Goal: Task Accomplishment & Management: Manage account settings

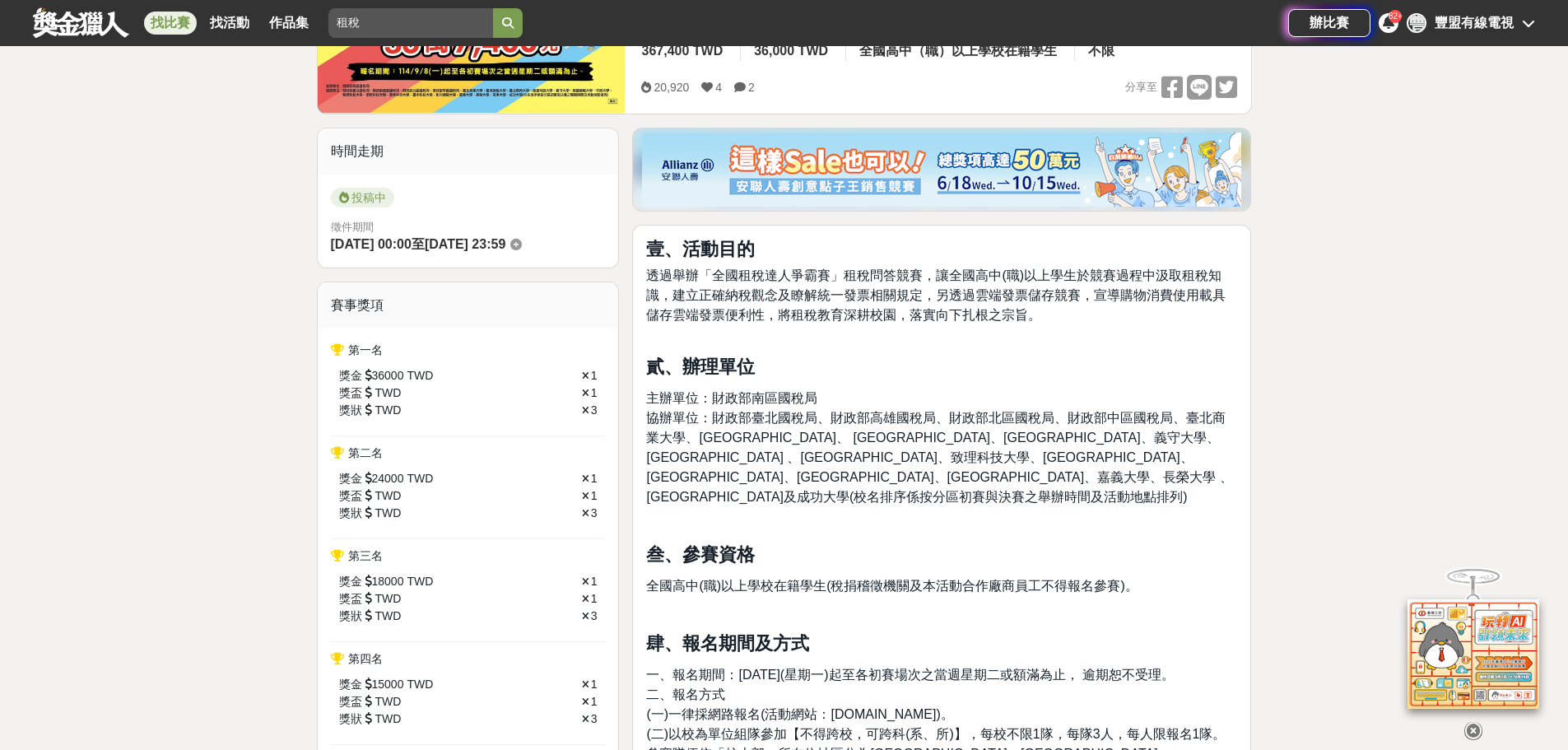
scroll to position [411, 0]
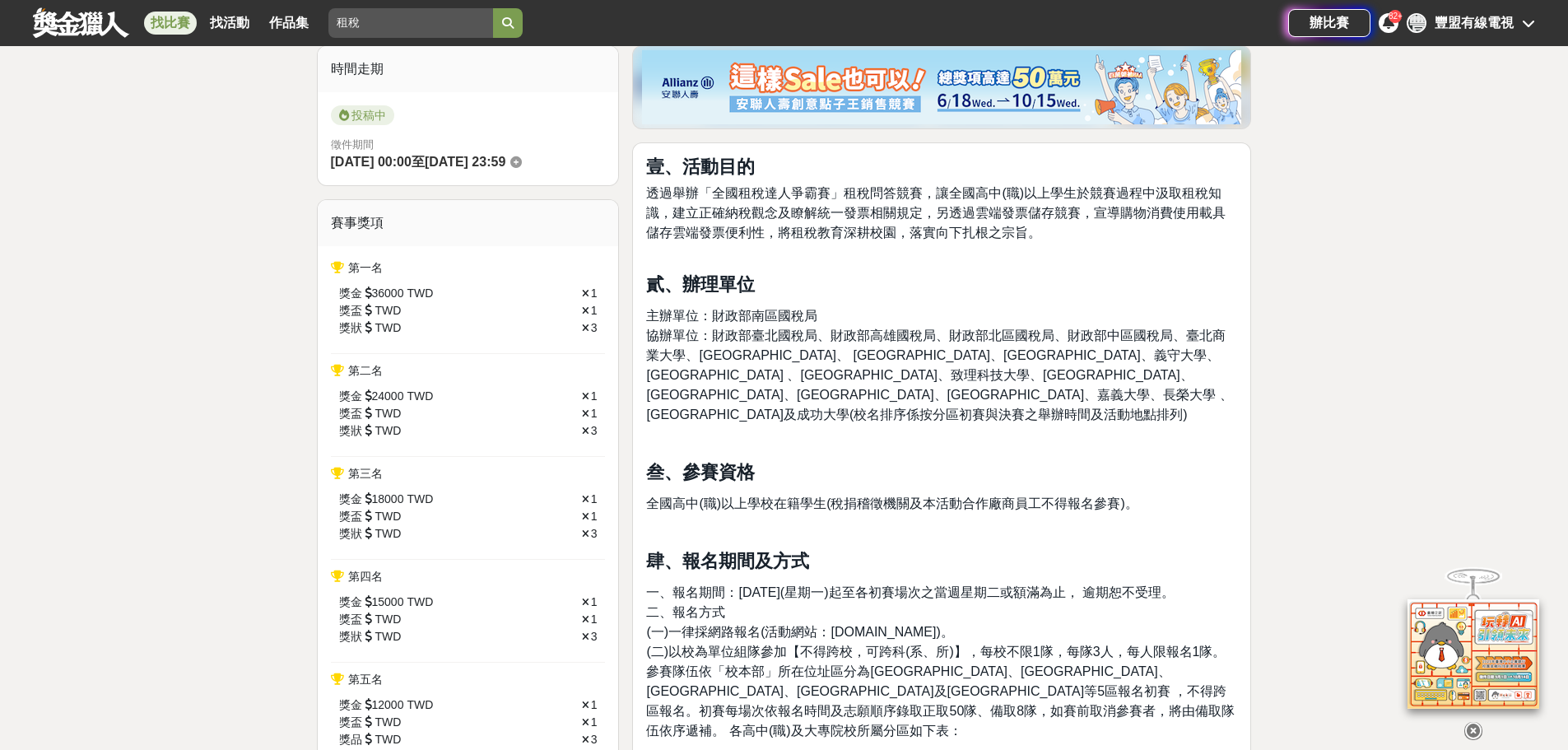
click at [827, 335] on span "協辦單位：財政部臺北國稅局、財政部高雄國稅局、財政部北區國稅局、財政部中區國稅局、臺北商業大學、臺灣師範大學、 臺北教育大學、高雄科技大學、義守大學、高雄師範…" at bounding box center [939, 375] width 586 height 93
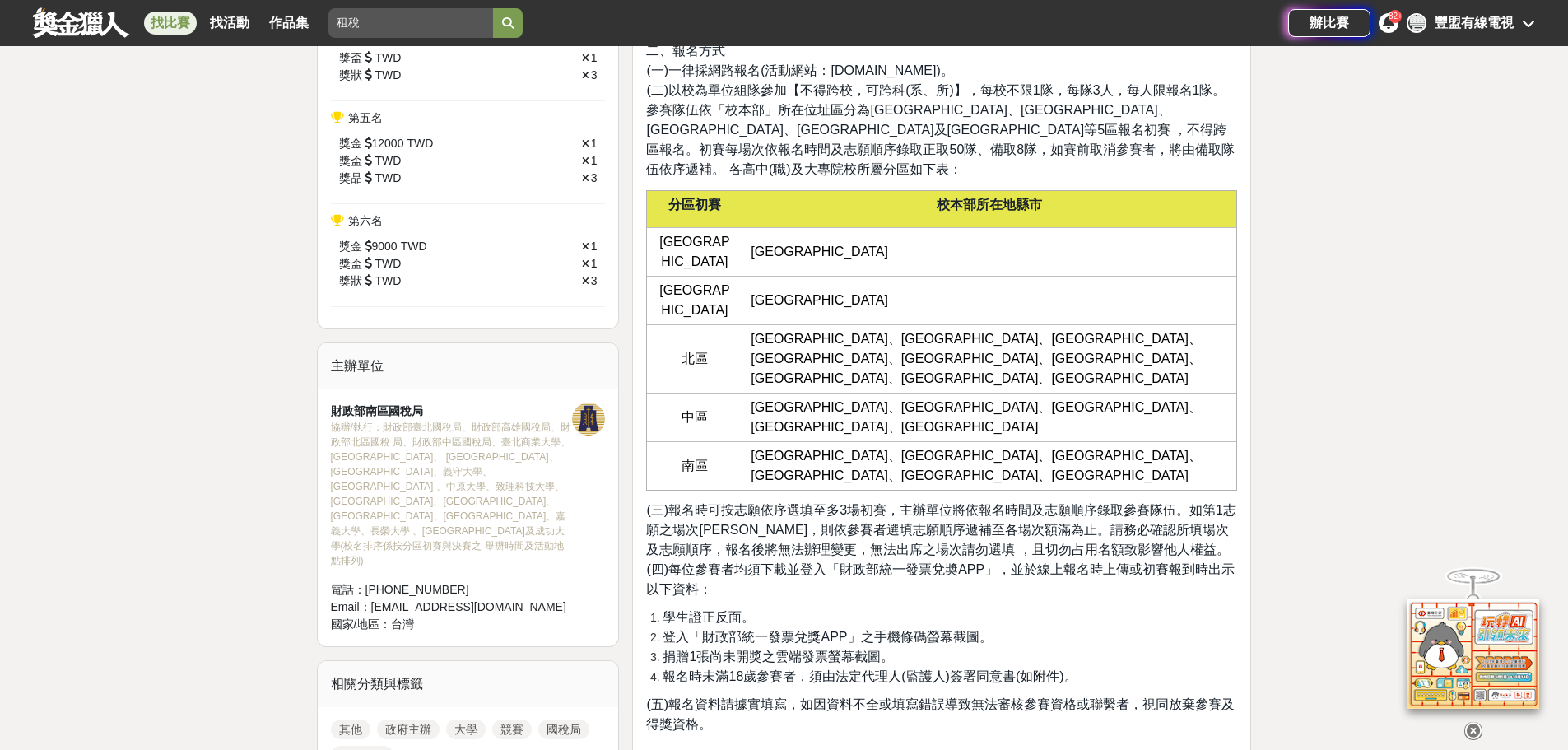
scroll to position [987, 0]
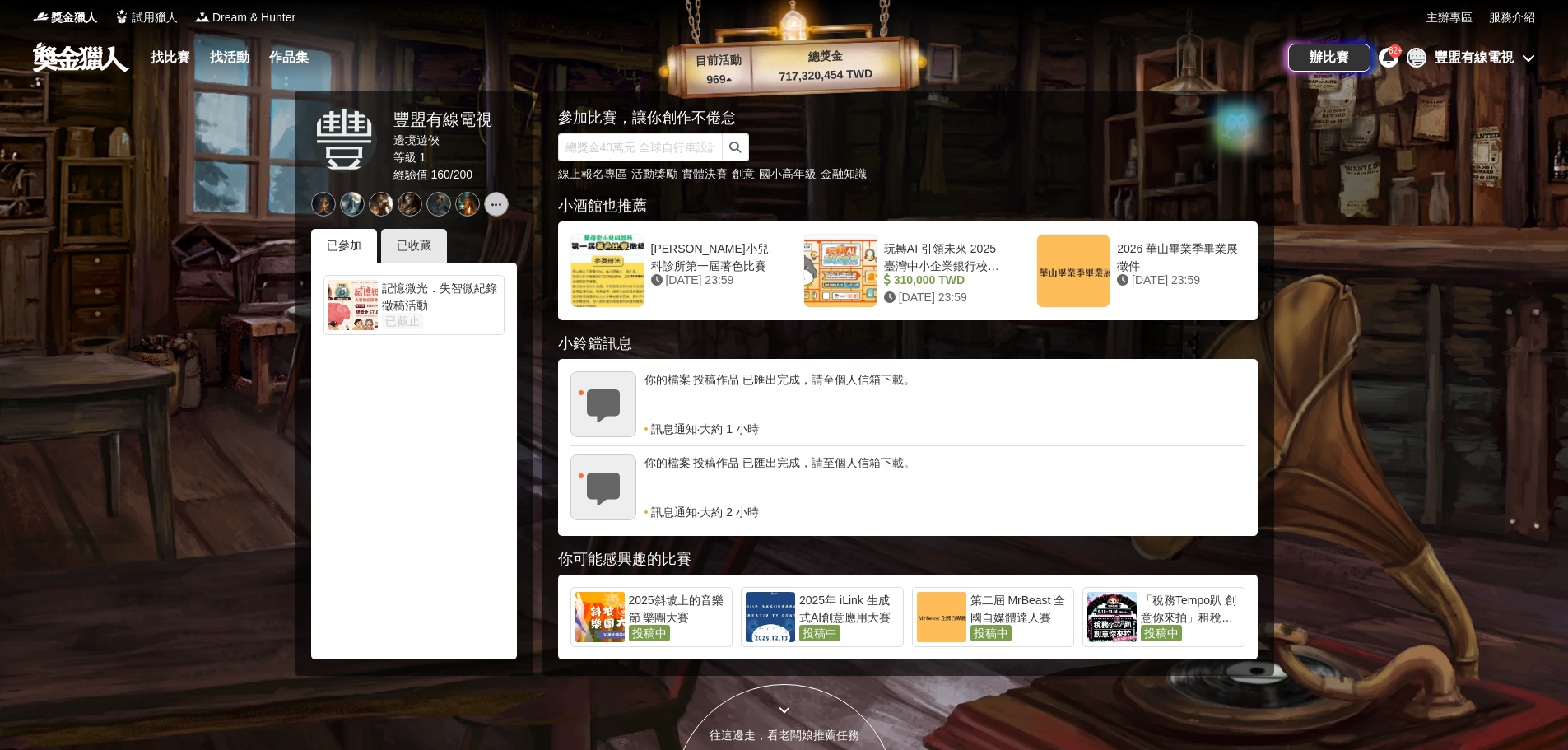
click at [838, 97] on div "目前活動 969 ▴ 總獎金 717,320,454 TWD" at bounding box center [792, 50] width 280 height 101
click at [87, 55] on link at bounding box center [81, 57] width 100 height 31
click at [67, 19] on span "獎金獵人" at bounding box center [74, 18] width 46 height 18
click at [150, 56] on link "找比賽" at bounding box center [170, 57] width 53 height 23
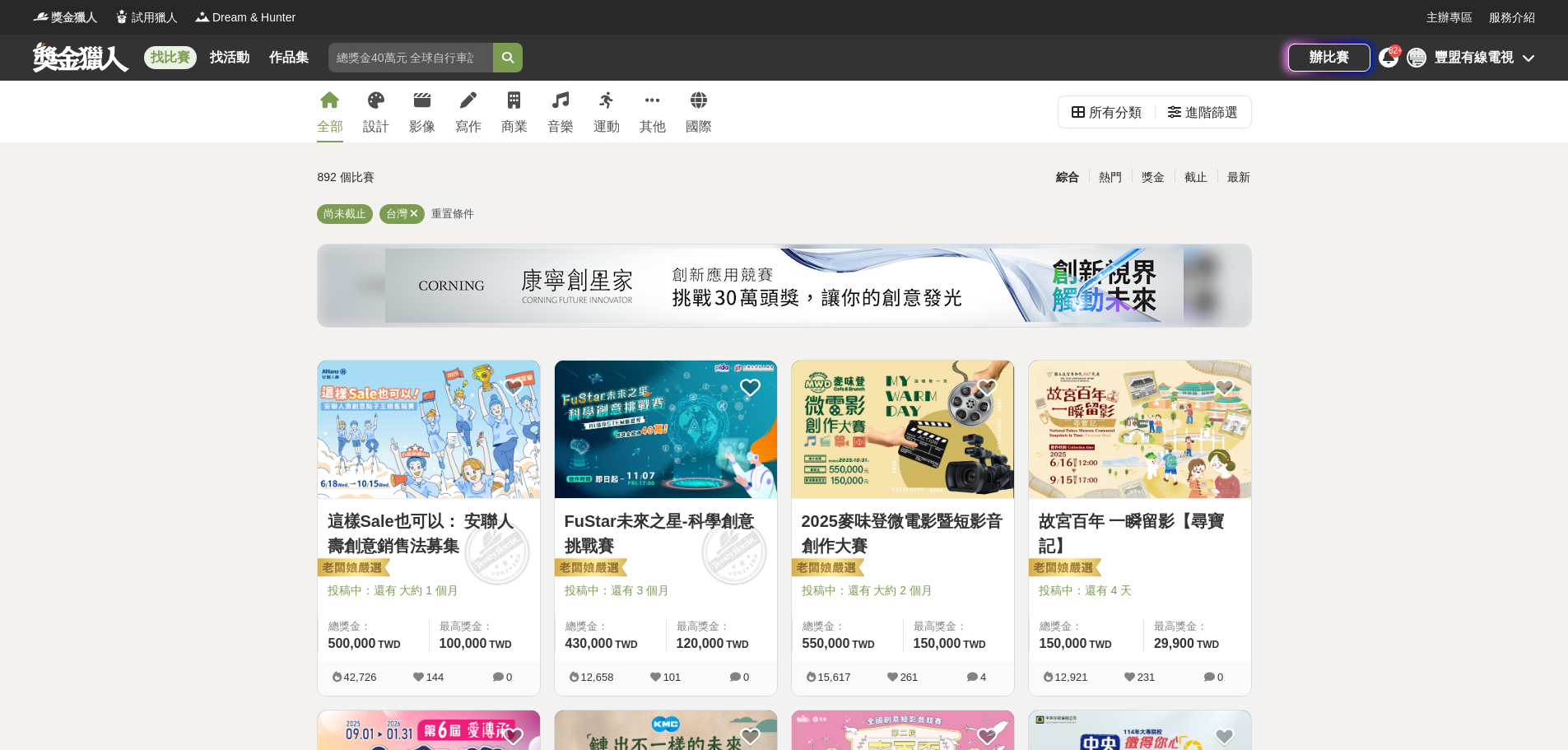
click at [74, 21] on span "獎金獵人" at bounding box center [74, 18] width 46 height 18
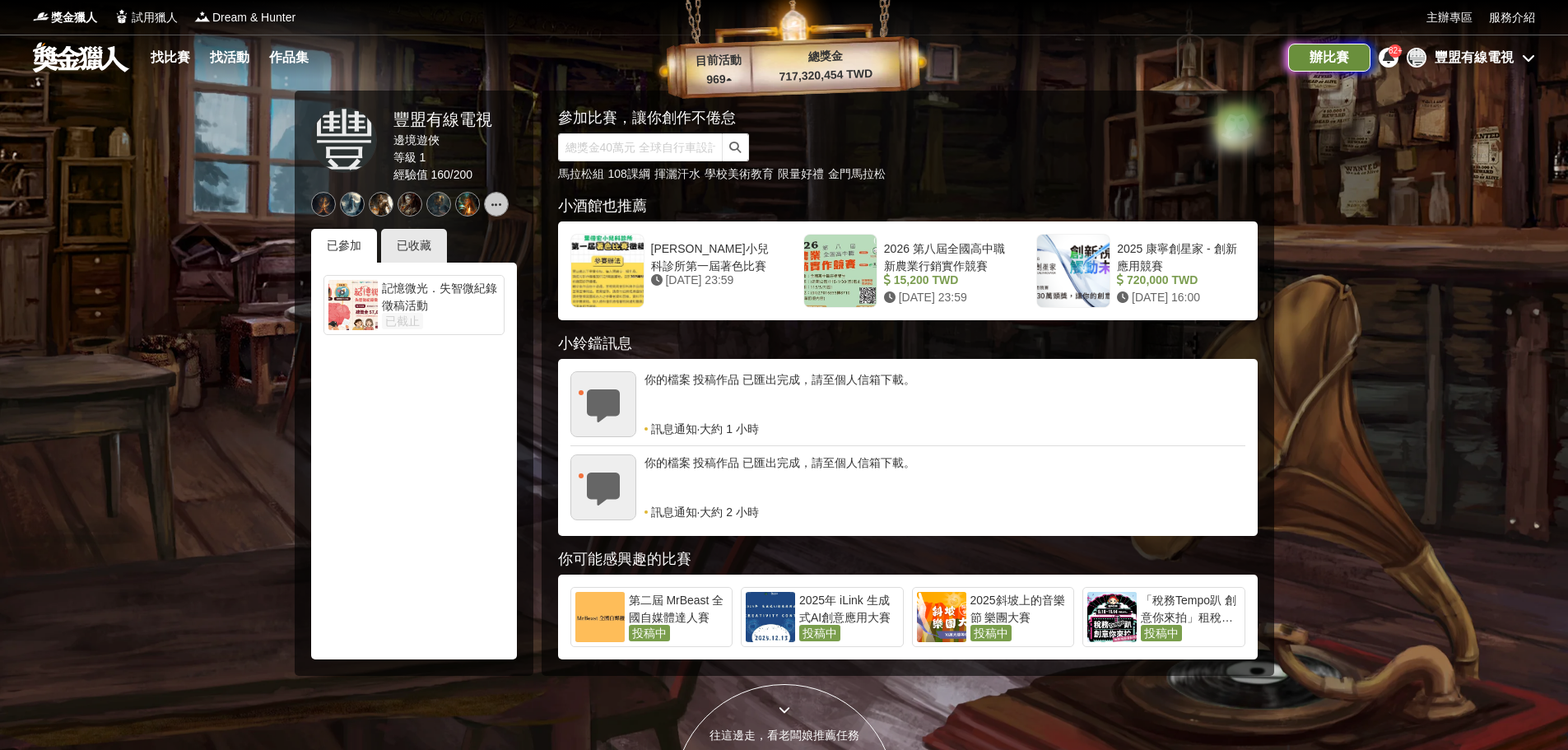
click at [1328, 56] on div "辦比賽" at bounding box center [1329, 57] width 82 height 28
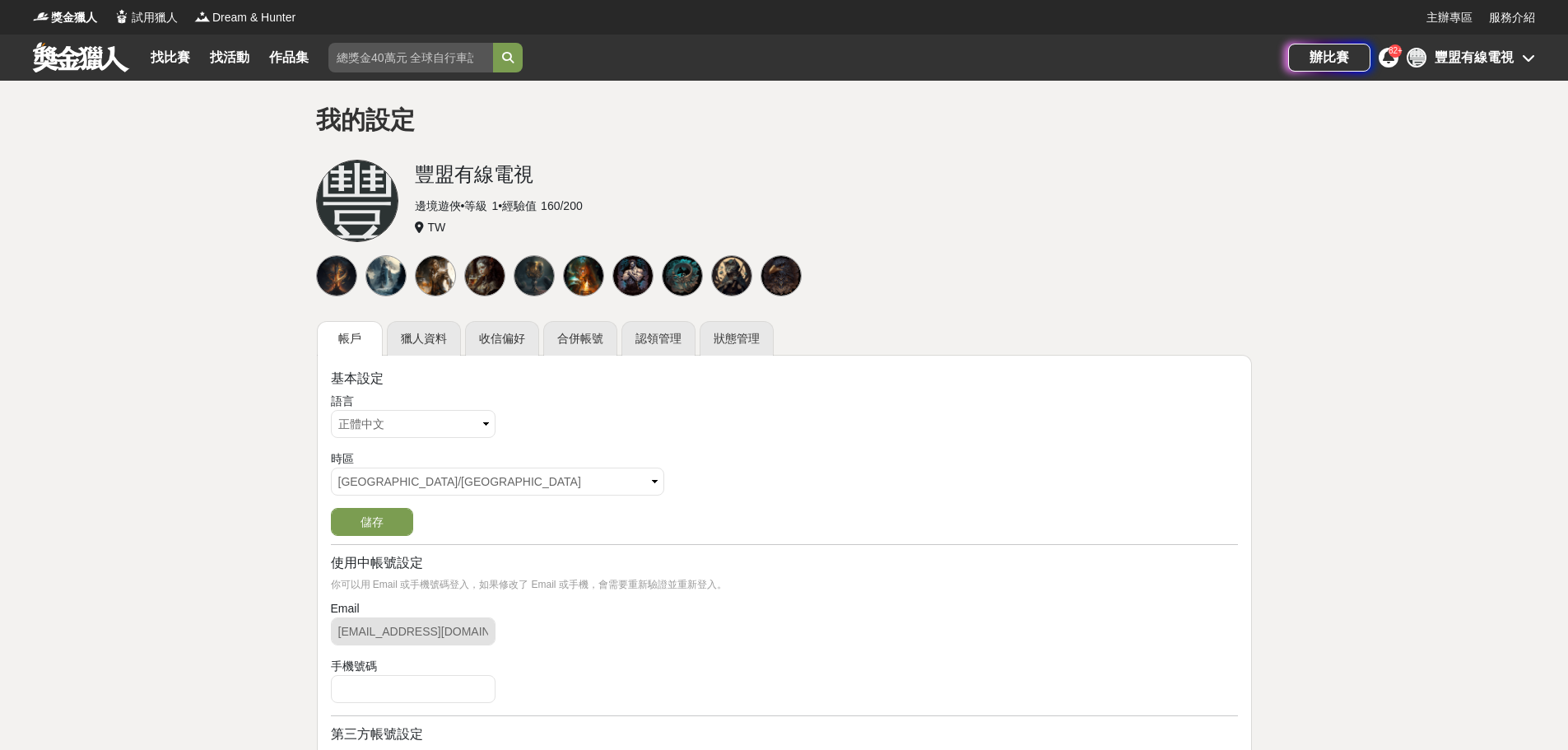
click at [85, 58] on link at bounding box center [81, 57] width 100 height 31
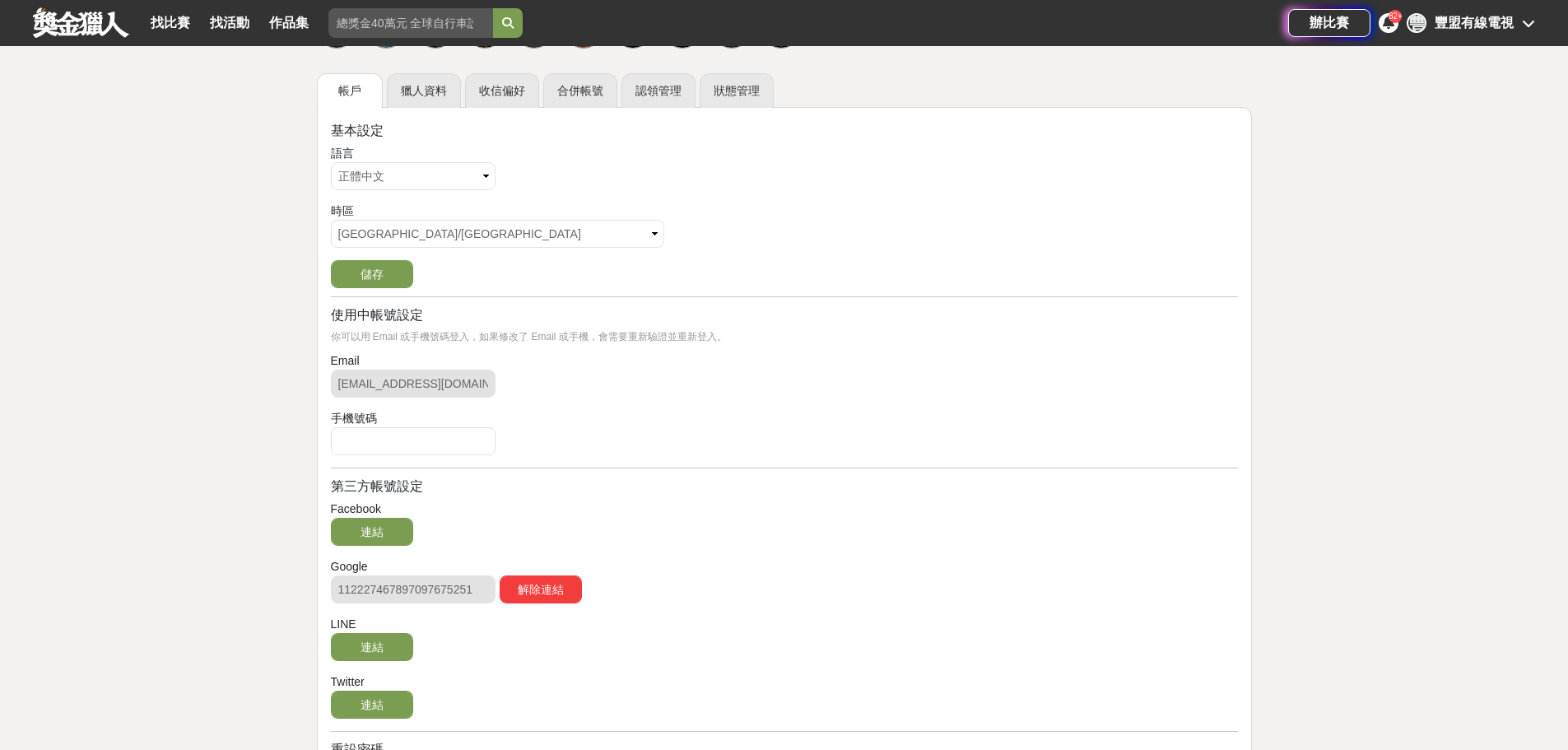
scroll to position [247, 0]
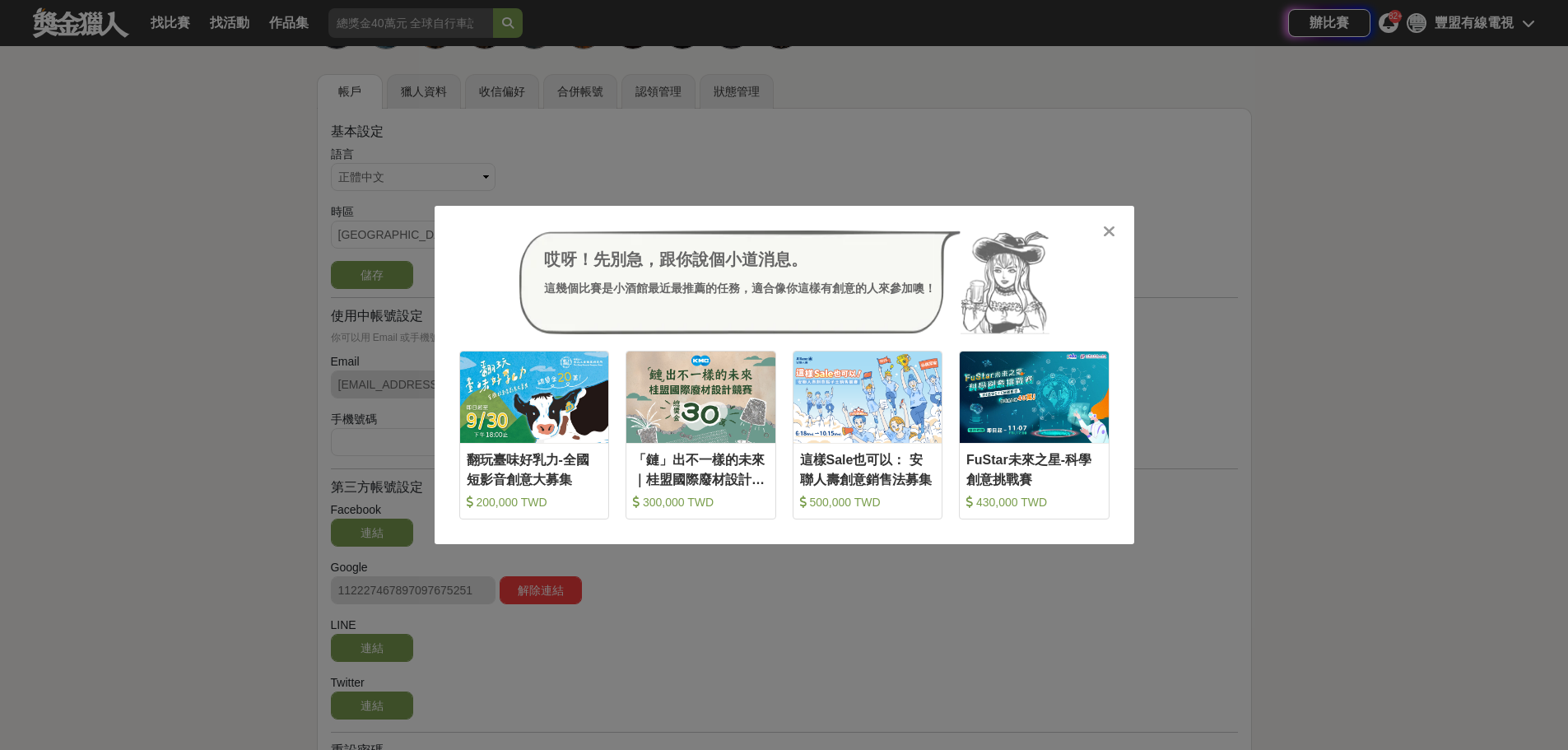
click at [1108, 232] on icon at bounding box center [1108, 232] width 12 height 17
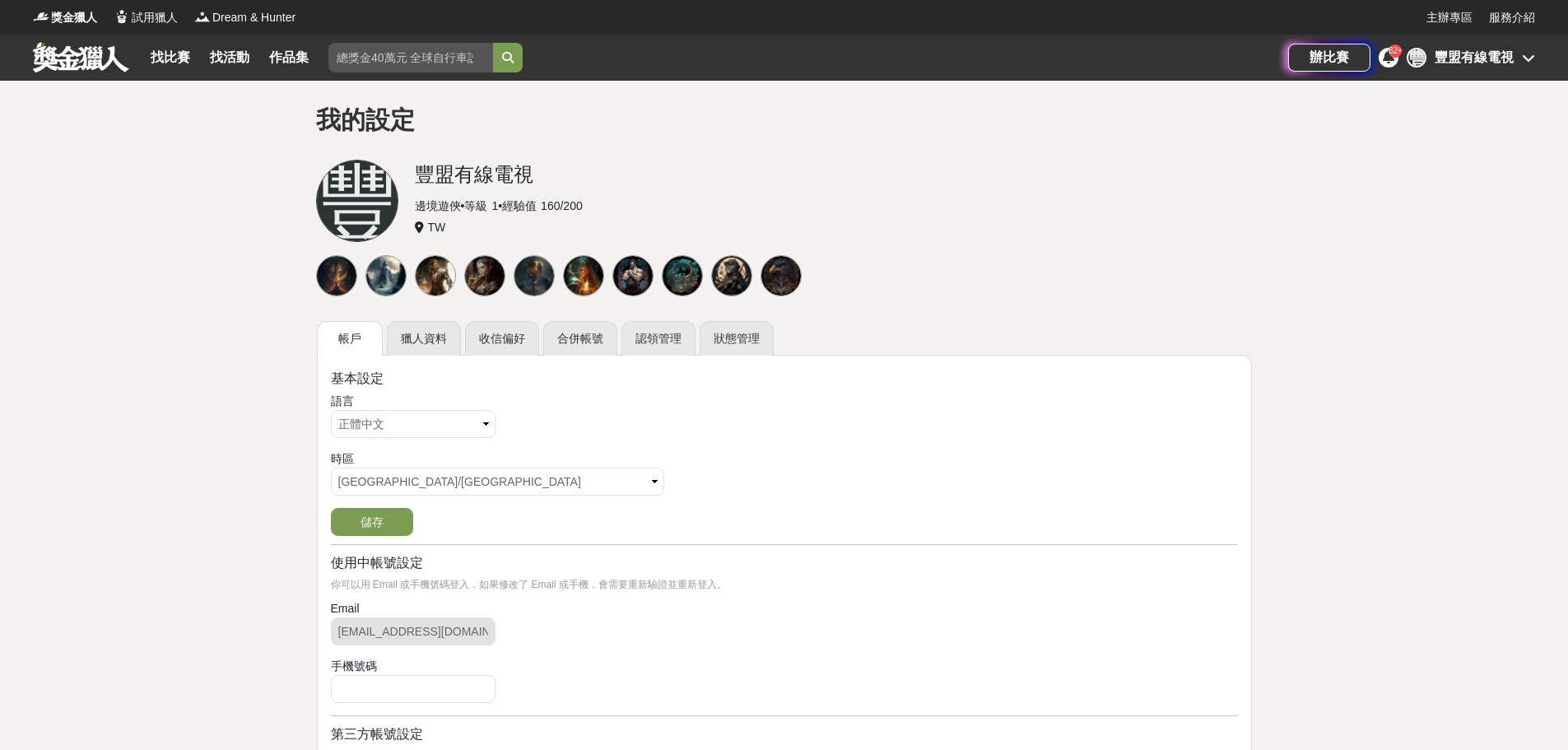
drag, startPoint x: 1534, startPoint y: 54, endPoint x: 1534, endPoint y: 65, distance: 11.0
click at [1534, 65] on div "豐 豐盟有線電視" at bounding box center [1470, 57] width 128 height 19
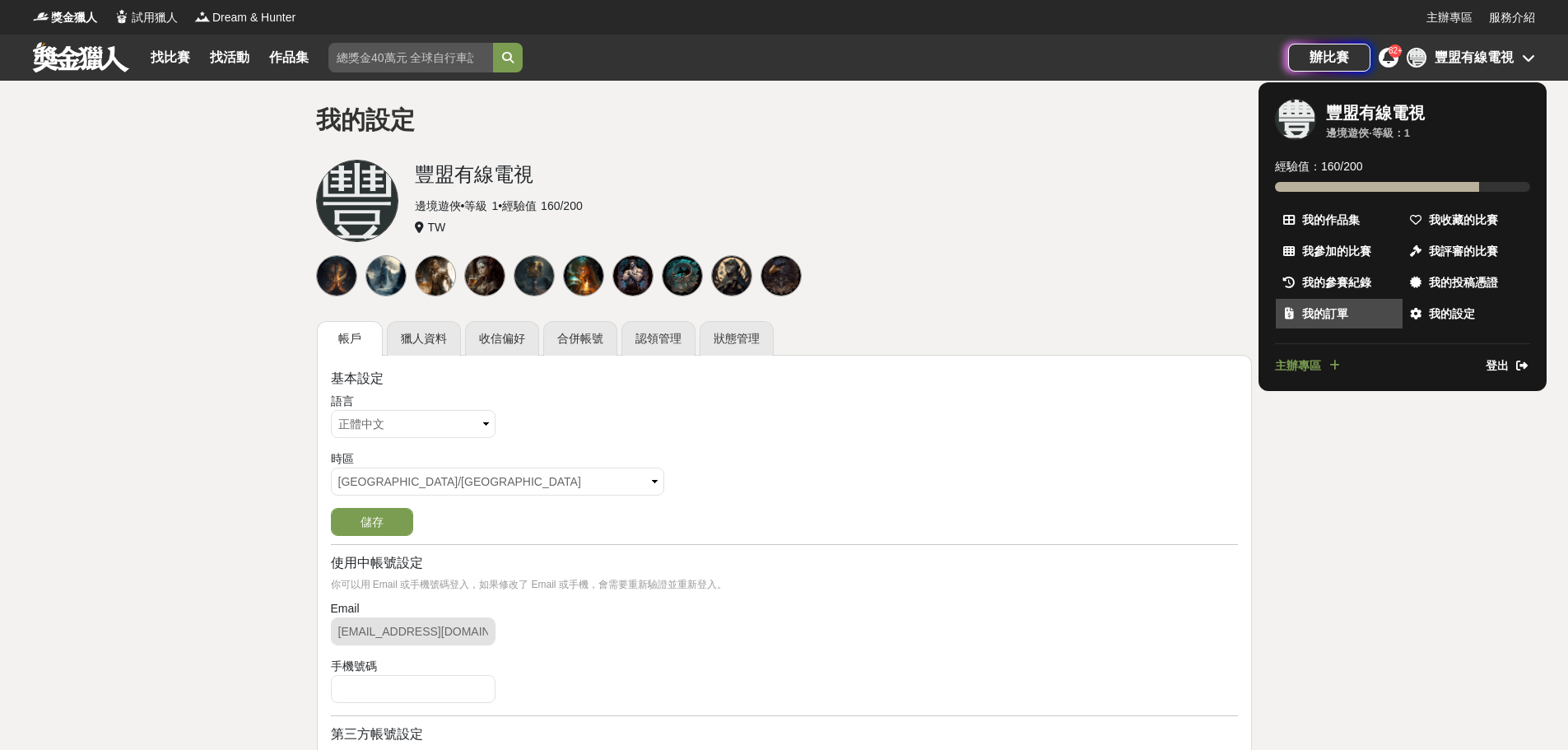
click at [1325, 313] on span "我的訂單" at bounding box center [1325, 314] width 46 height 18
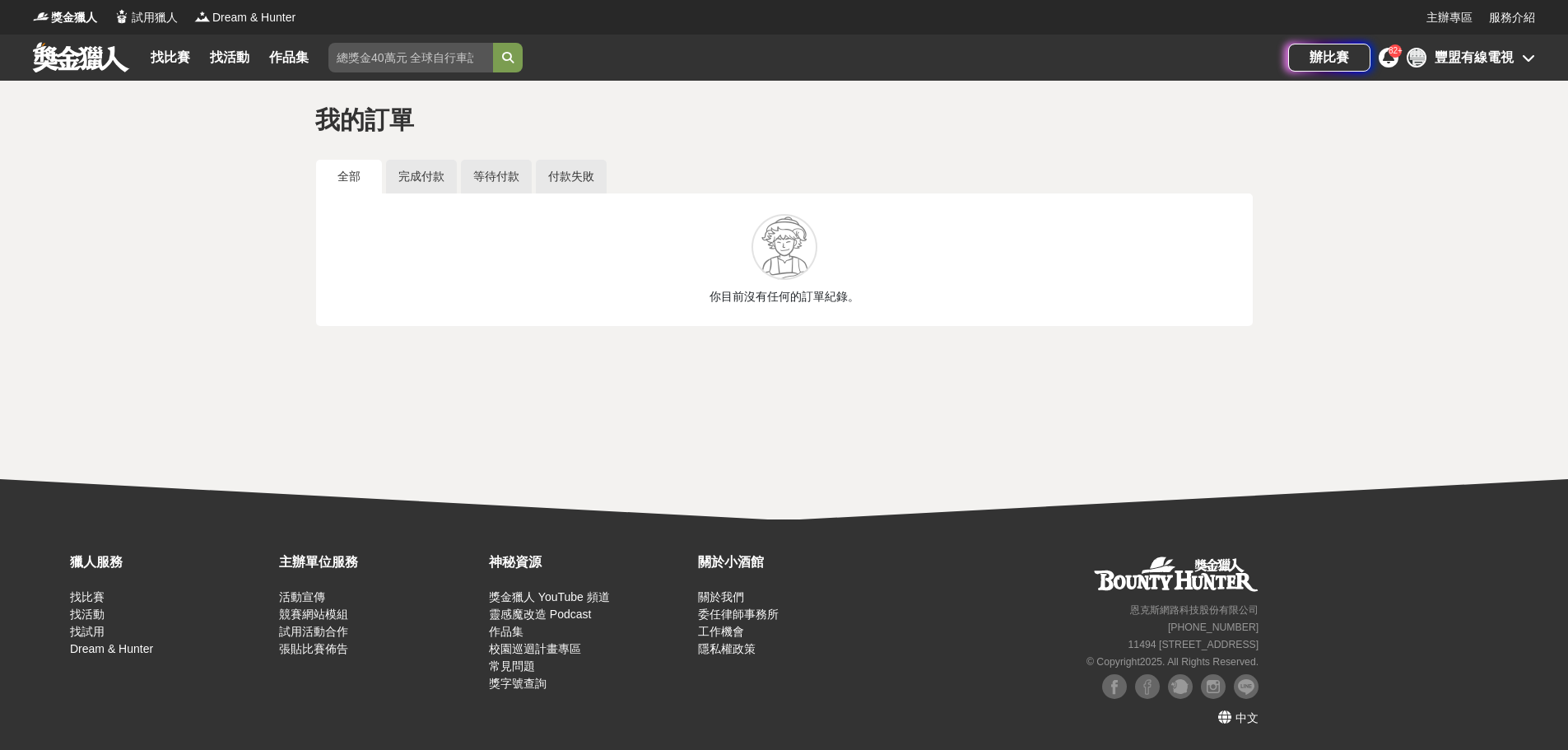
click at [1514, 50] on div "豐 豐盟有線電視" at bounding box center [1470, 57] width 128 height 19
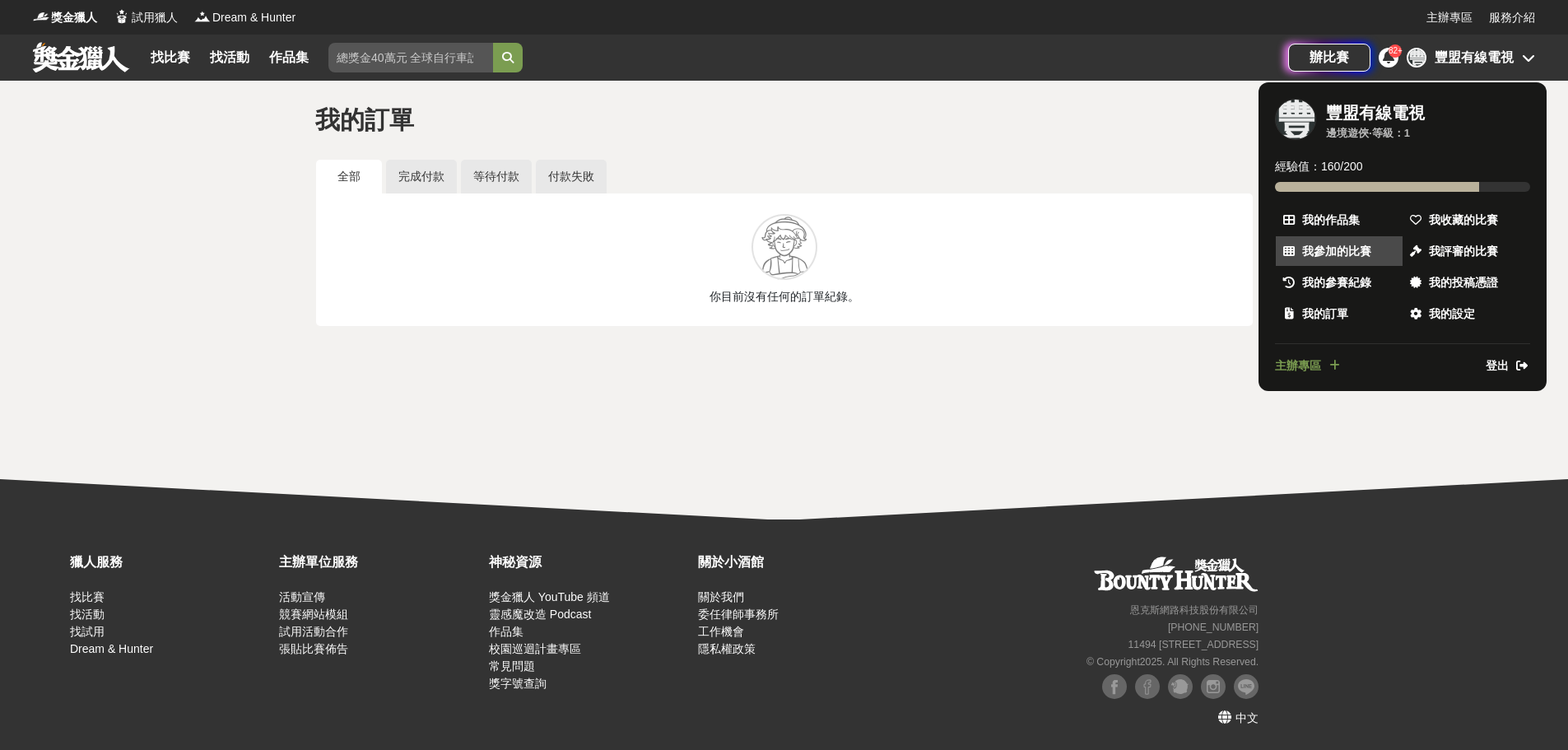
click at [1354, 247] on span "我參加的比賽" at bounding box center [1336, 251] width 69 height 18
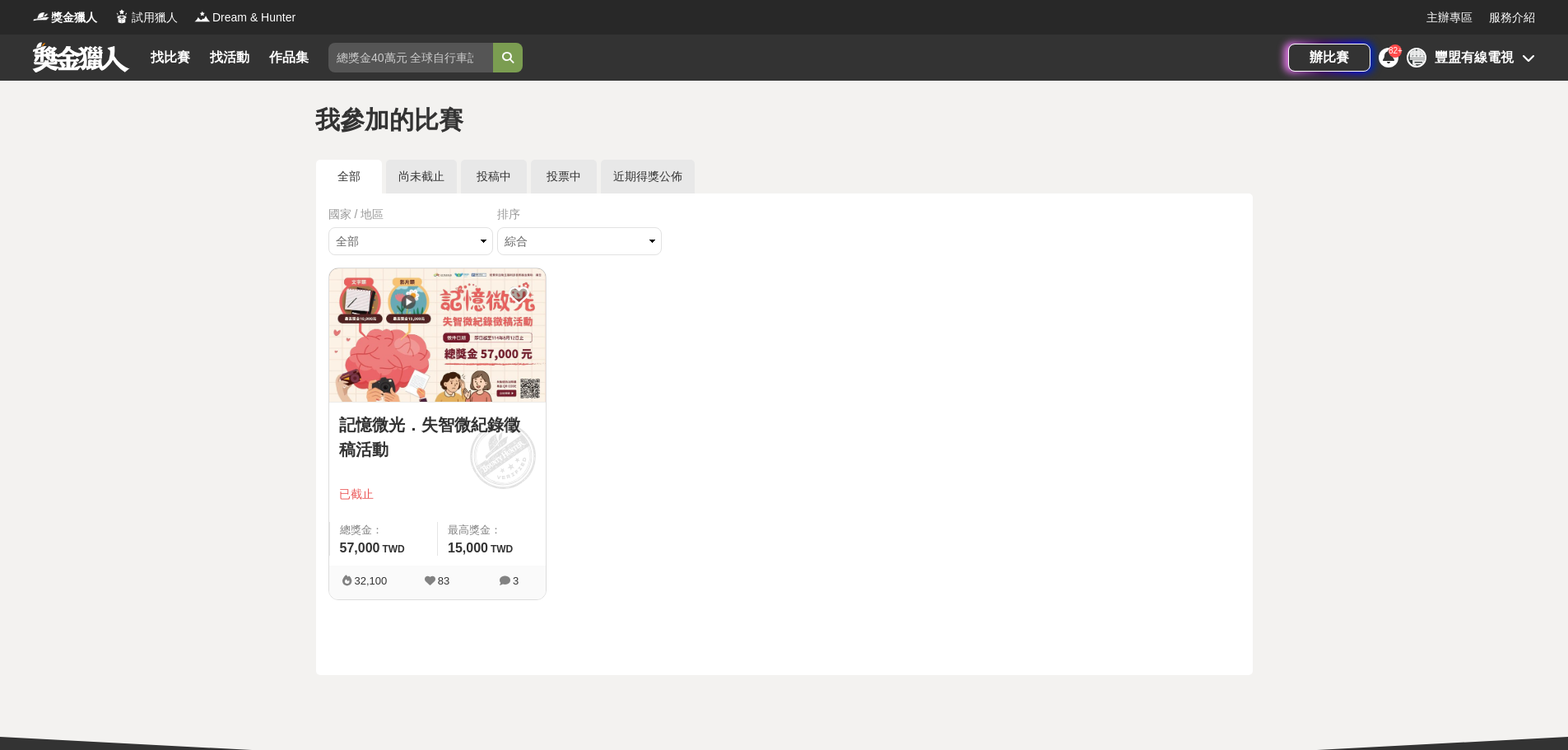
click at [1514, 61] on div "豐 豐盟有線電視" at bounding box center [1470, 57] width 128 height 19
